Goal: Task Accomplishment & Management: Use online tool/utility

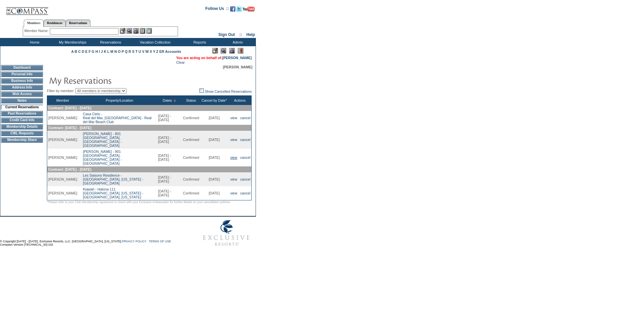
click at [230, 156] on link "view" at bounding box center [233, 158] width 7 height 4
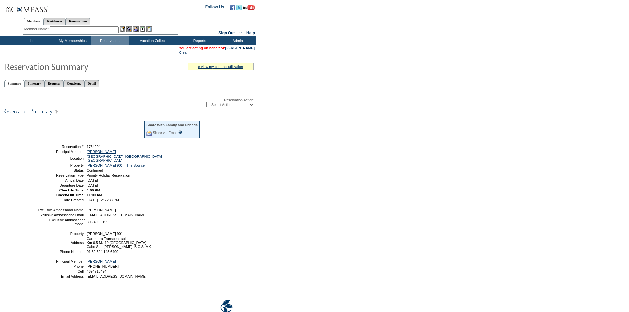
click at [232, 105] on select "-- Select Action -- Modify Reservation Dates Modify Reservation Cost Modify Occ…" at bounding box center [230, 104] width 48 height 5
select select "ChangeCost"
click at [206, 103] on select "-- Select Action -- Modify Reservation Dates Modify Reservation Cost Modify Occ…" at bounding box center [230, 104] width 48 height 5
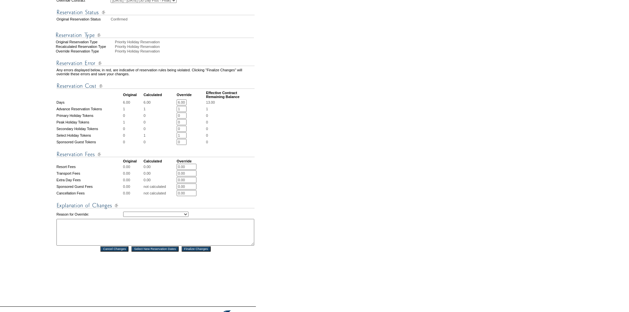
scroll to position [165, 0]
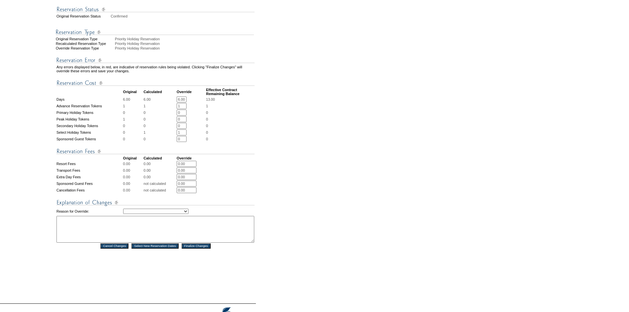
click at [189, 214] on select "Creating Continuous Stay Days Rebooked After Cancellation Editing Occupant Expe…" at bounding box center [155, 211] width 65 height 5
select select "1036"
click at [123, 214] on select "Creating Continuous Stay Days Rebooked After Cancellation Editing Occupant Expe…" at bounding box center [155, 211] width 65 height 5
click at [171, 233] on textarea at bounding box center [155, 229] width 198 height 27
type textarea "switching peak to select"
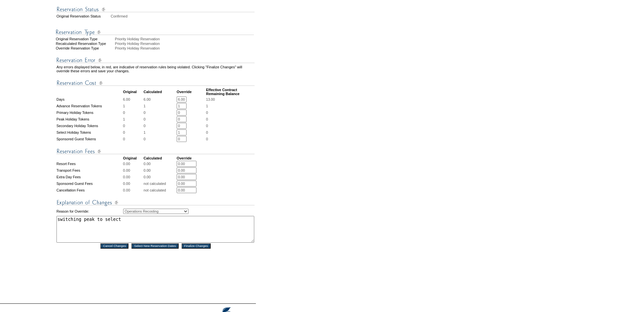
click at [211, 249] on input "Finalize Changes" at bounding box center [196, 245] width 29 height 5
